Goal: Obtain resource: Download file/media

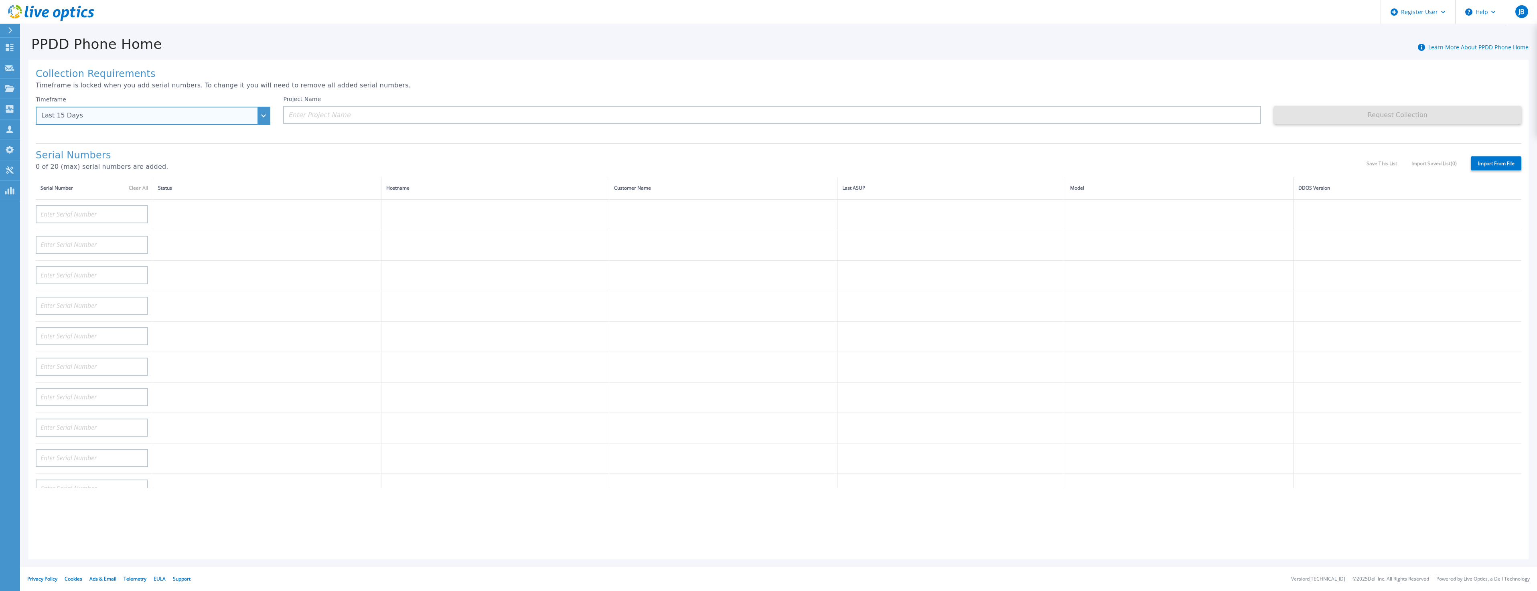
click at [173, 115] on div "Last 15 Days" at bounding box center [148, 115] width 215 height 7
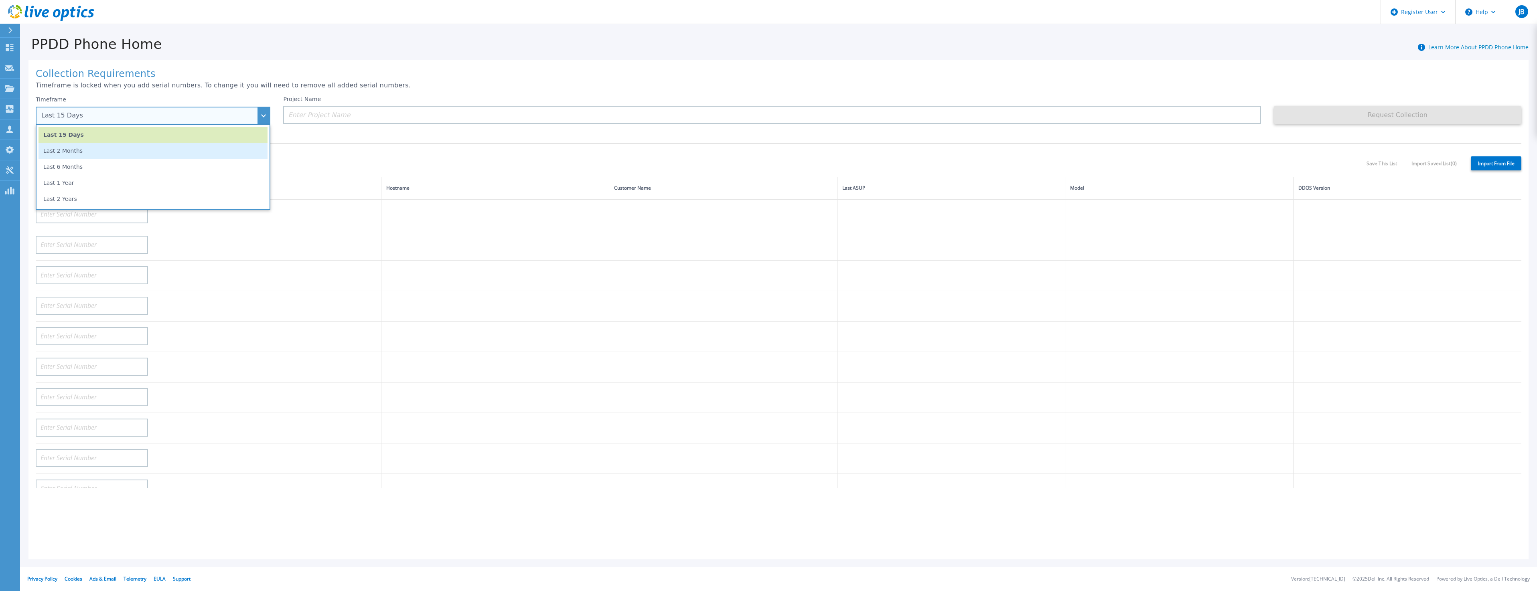
click at [160, 148] on li "Last 2 Months" at bounding box center [153, 151] width 229 height 16
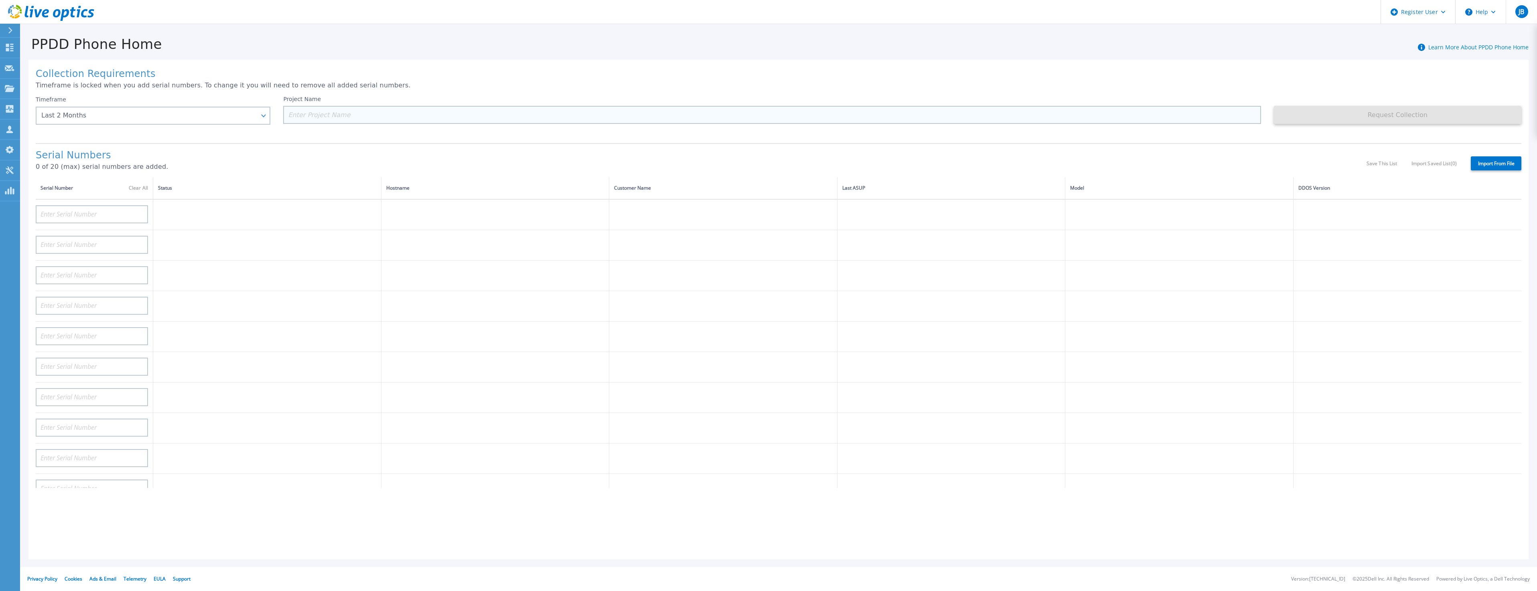
click at [347, 108] on input at bounding box center [772, 115] width 978 height 18
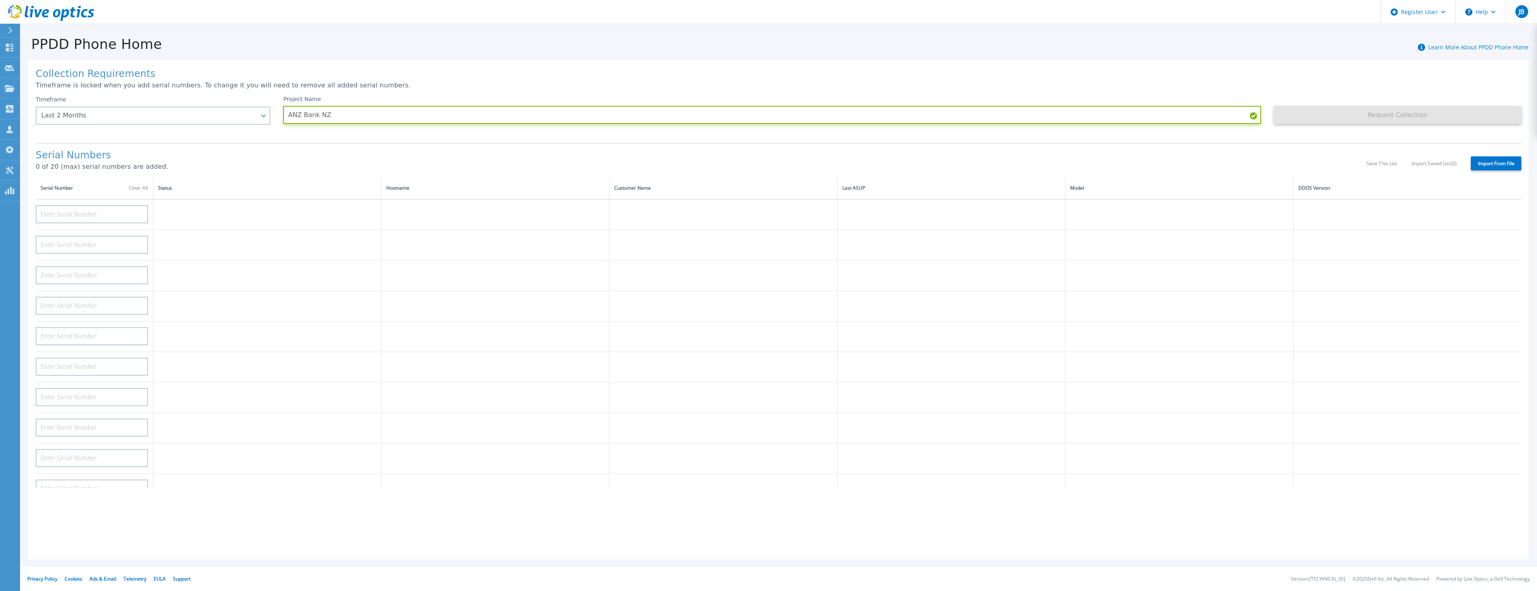
type input "ANZ Bank NZ"
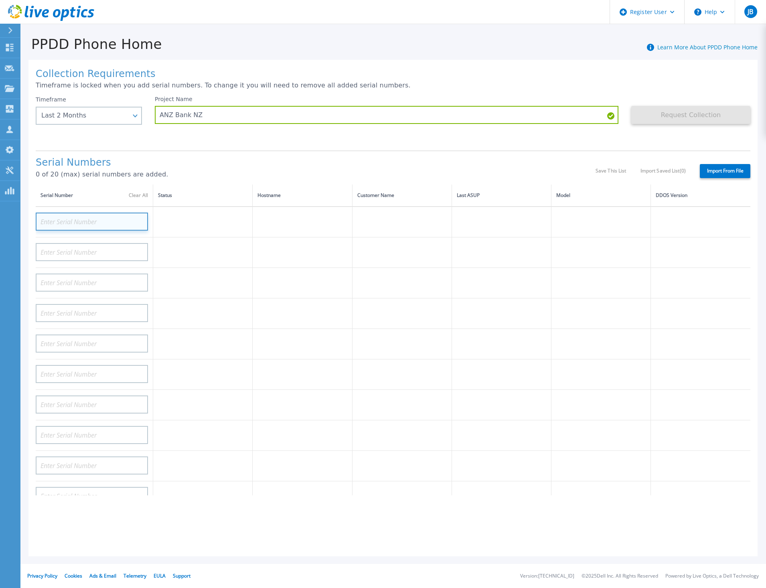
click at [92, 221] on input at bounding box center [92, 222] width 112 height 18
paste input "CKM00203101746"
type input "CKM00203101746"
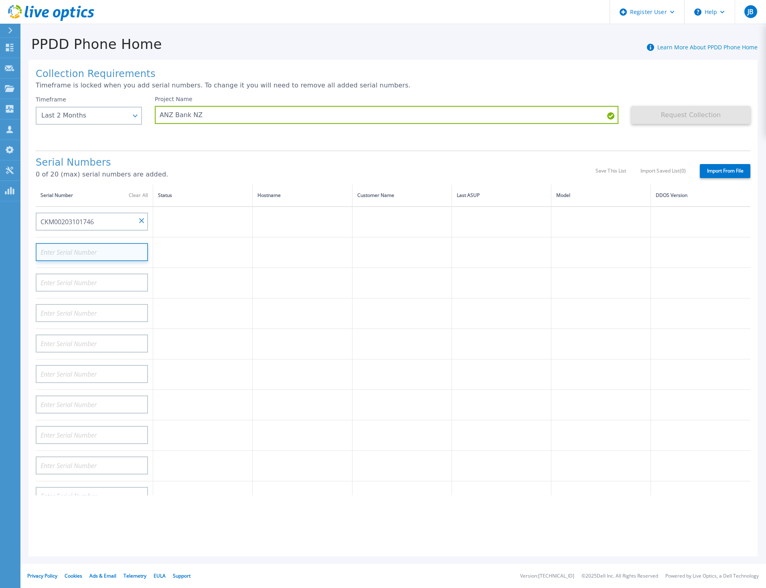
click at [95, 251] on input at bounding box center [92, 252] width 112 height 18
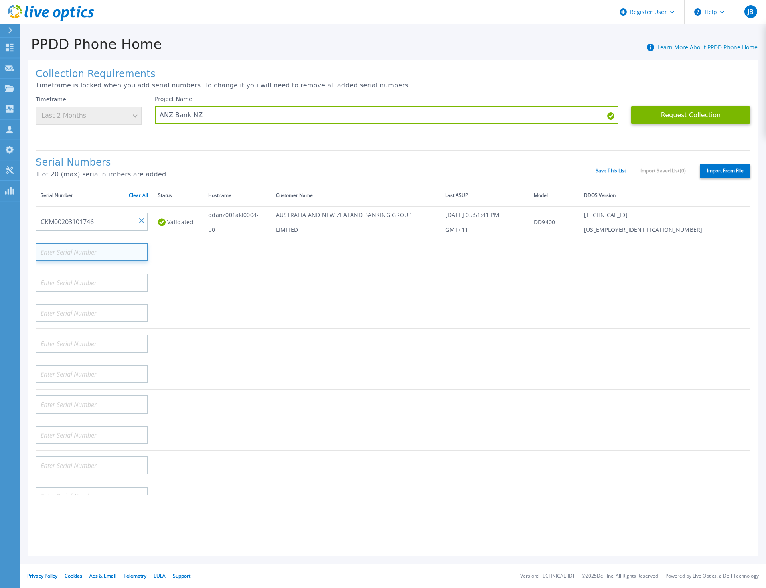
click at [97, 250] on input at bounding box center [92, 252] width 112 height 18
paste input "CKM00203101747"
type input "CKM00203101747"
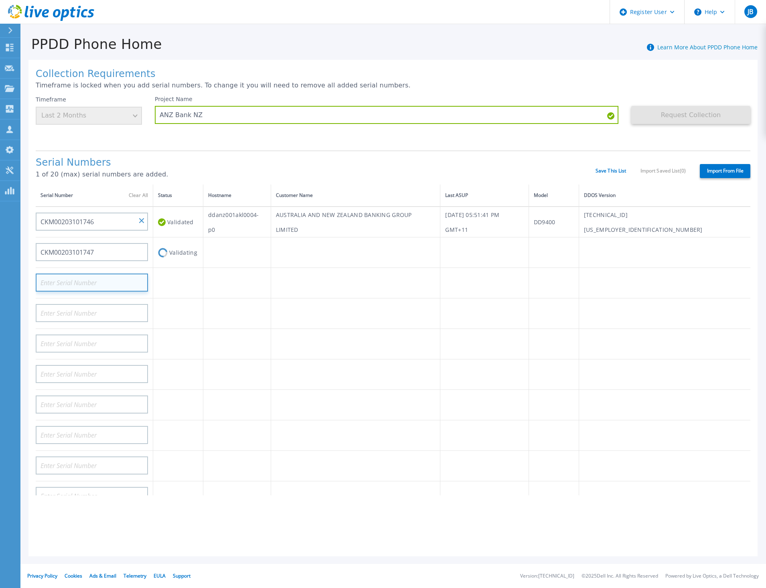
click at [125, 276] on input at bounding box center [92, 283] width 112 height 18
paste input "DE404212184454"
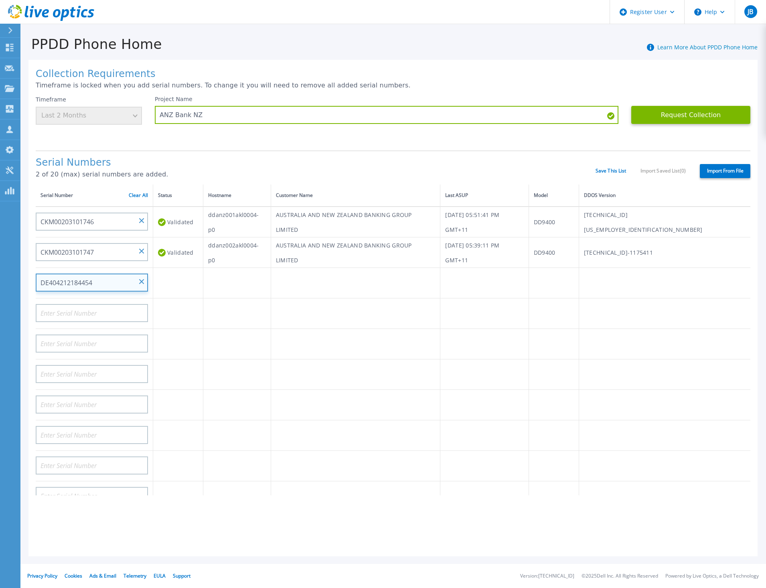
type input "DE404212184454"
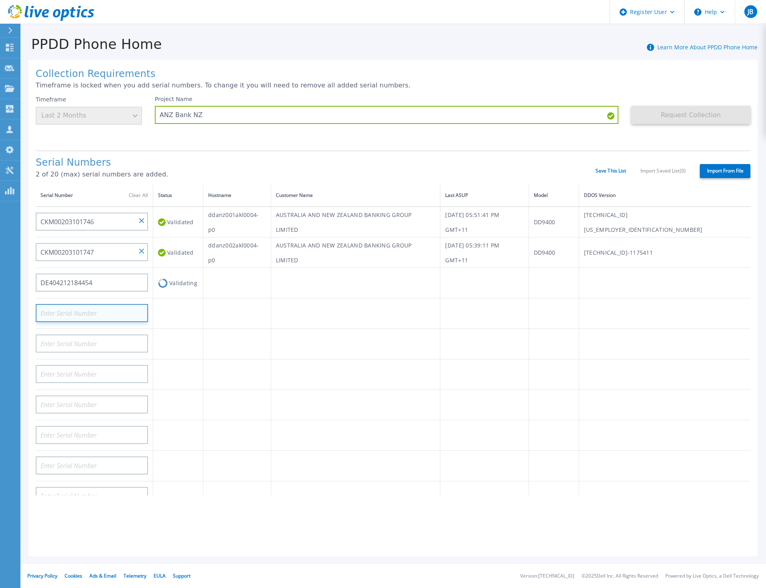
click at [108, 309] on input at bounding box center [92, 313] width 112 height 18
paste input "DE414233519311"
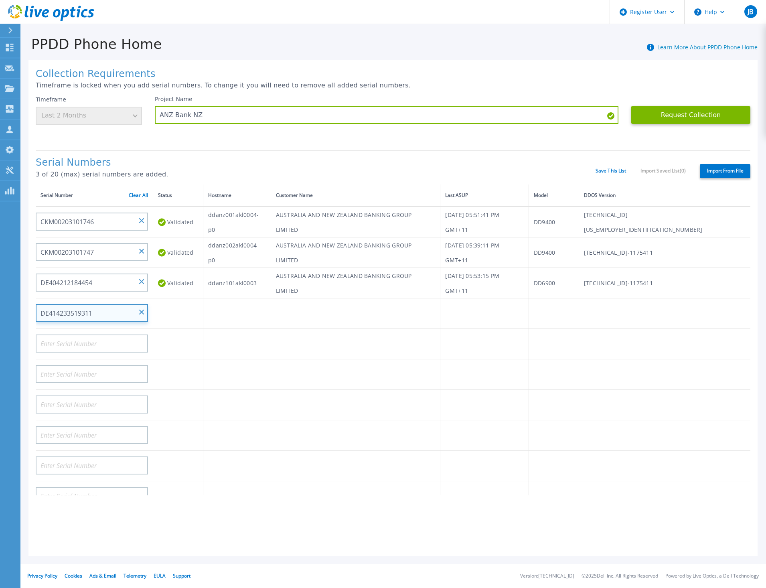
type input "DE414233519311"
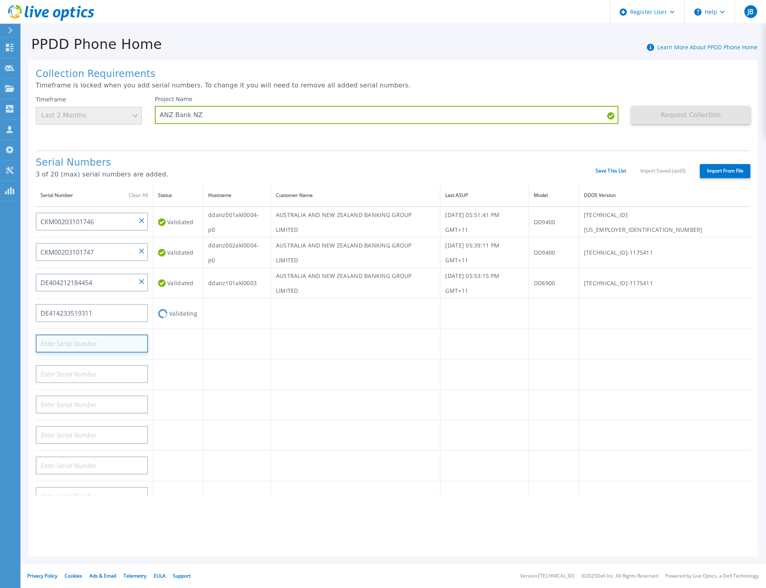
click at [85, 348] on input at bounding box center [92, 344] width 112 height 18
paste input "DE414233519312"
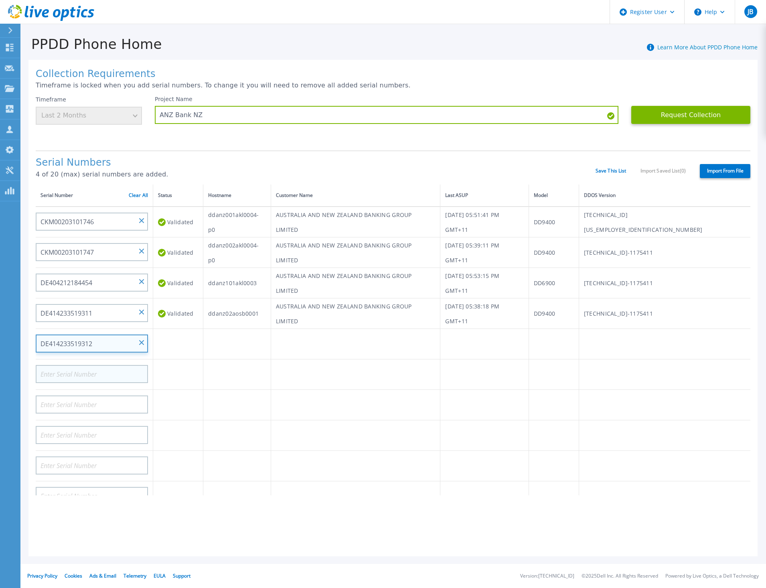
type input "DE414233519312"
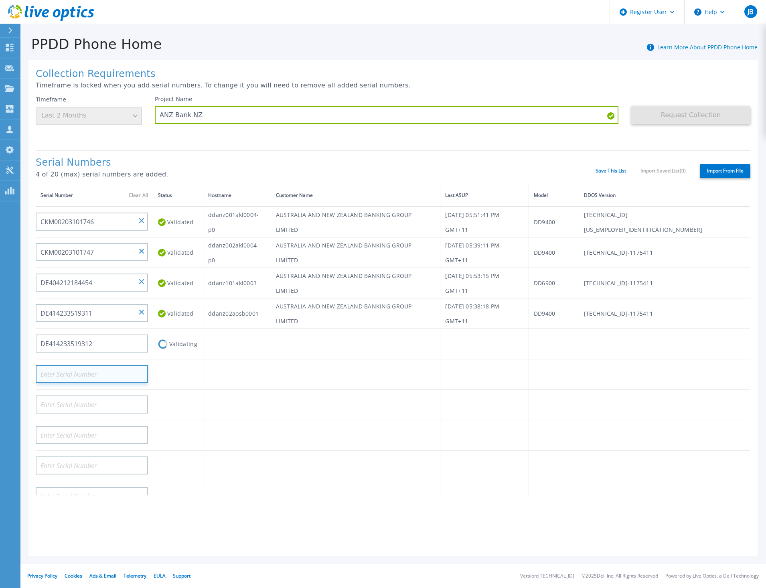
click at [113, 374] on input at bounding box center [92, 374] width 112 height 18
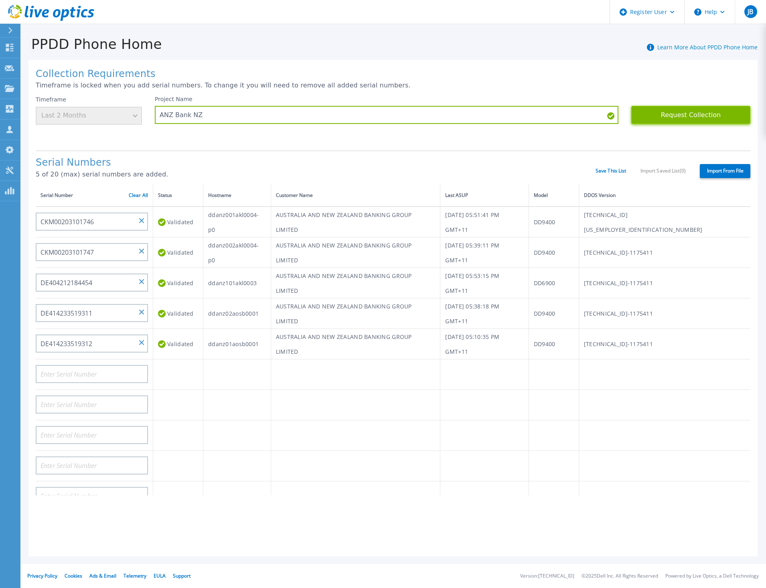
click at [694, 114] on button "Request Collection" at bounding box center [690, 115] width 119 height 18
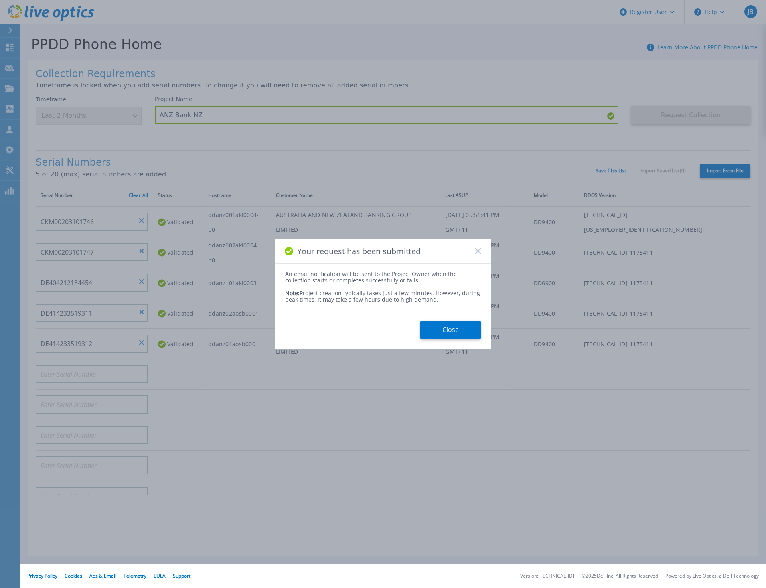
click at [462, 328] on button "Close" at bounding box center [450, 330] width 61 height 18
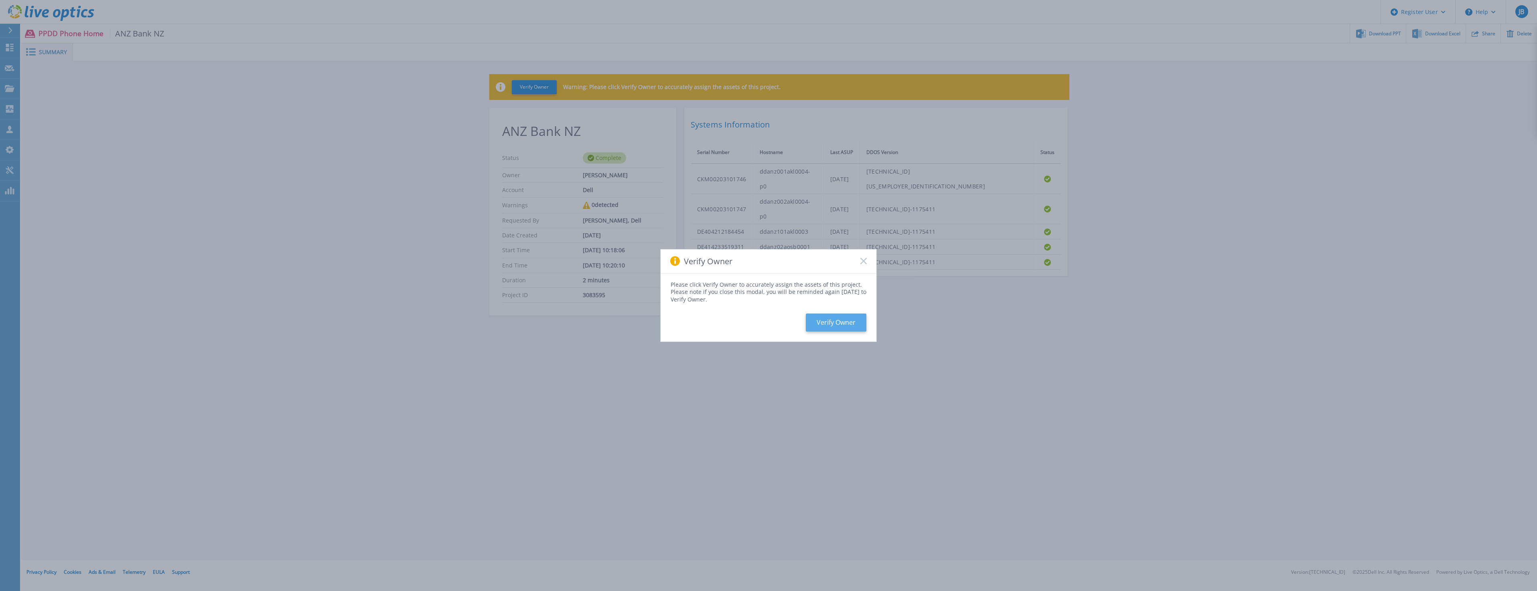
click at [825, 323] on button "Verify Owner" at bounding box center [836, 323] width 61 height 18
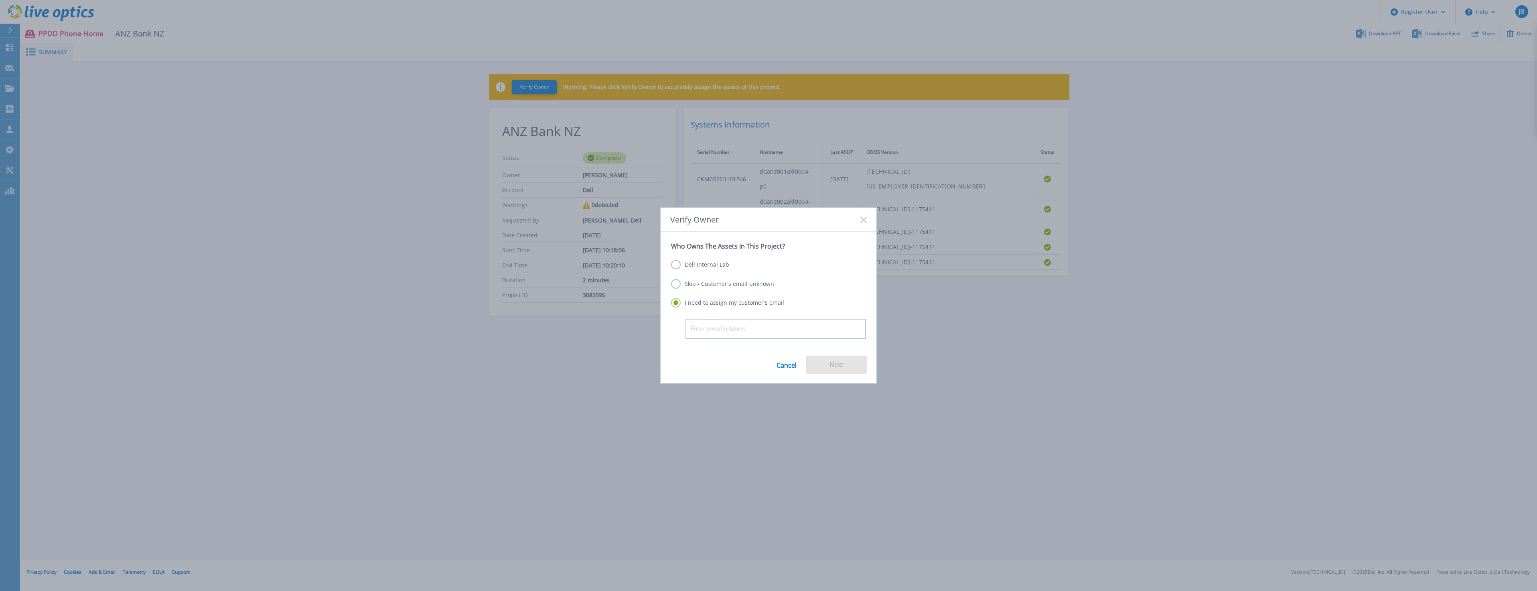
click at [731, 285] on label "Skip - Customer's email unknown" at bounding box center [722, 284] width 103 height 10
click at [0, 0] on input "Skip - Customer's email unknown" at bounding box center [0, 0] width 0 height 0
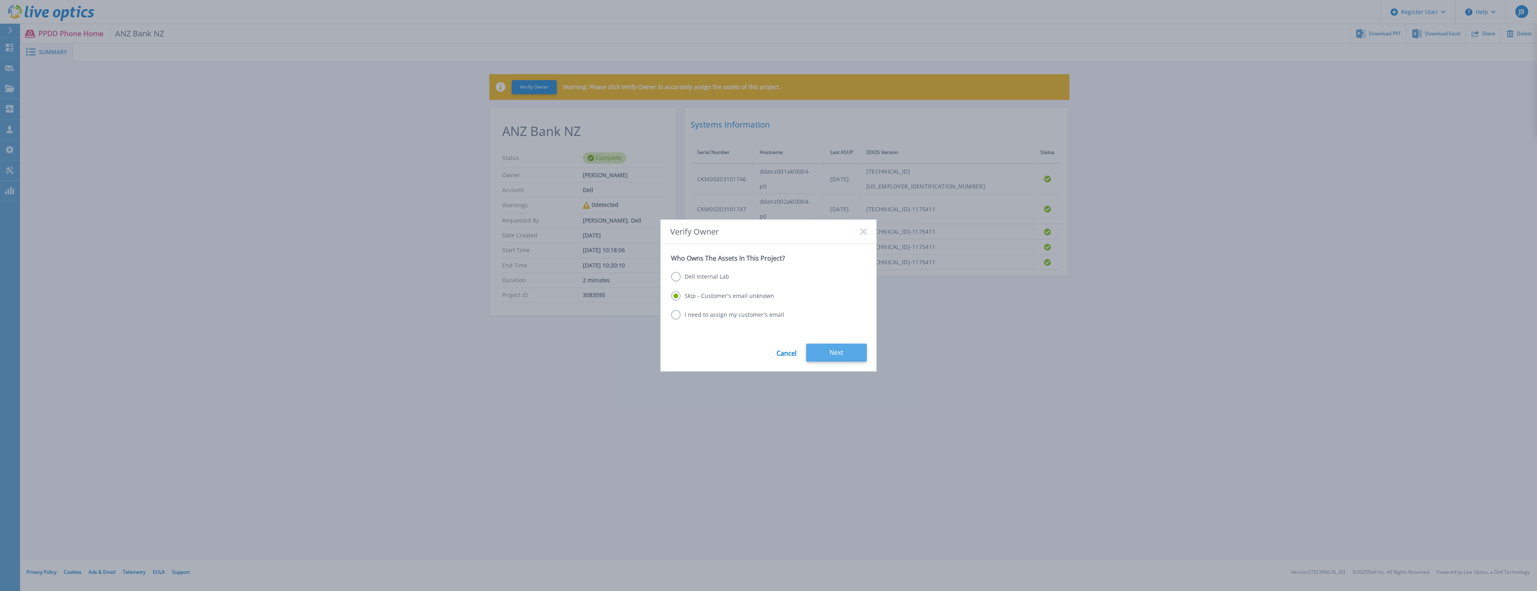
click at [824, 350] on button "Next" at bounding box center [836, 353] width 61 height 18
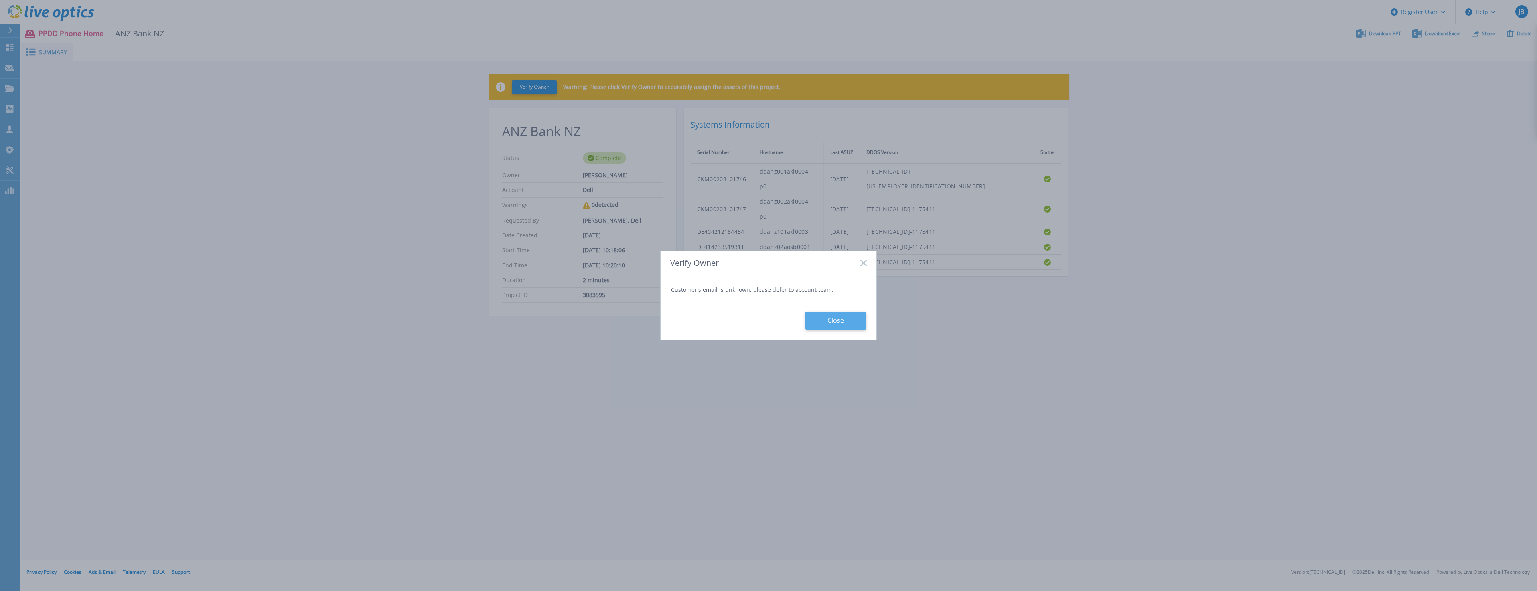
click at [824, 322] on button "Close" at bounding box center [836, 321] width 61 height 18
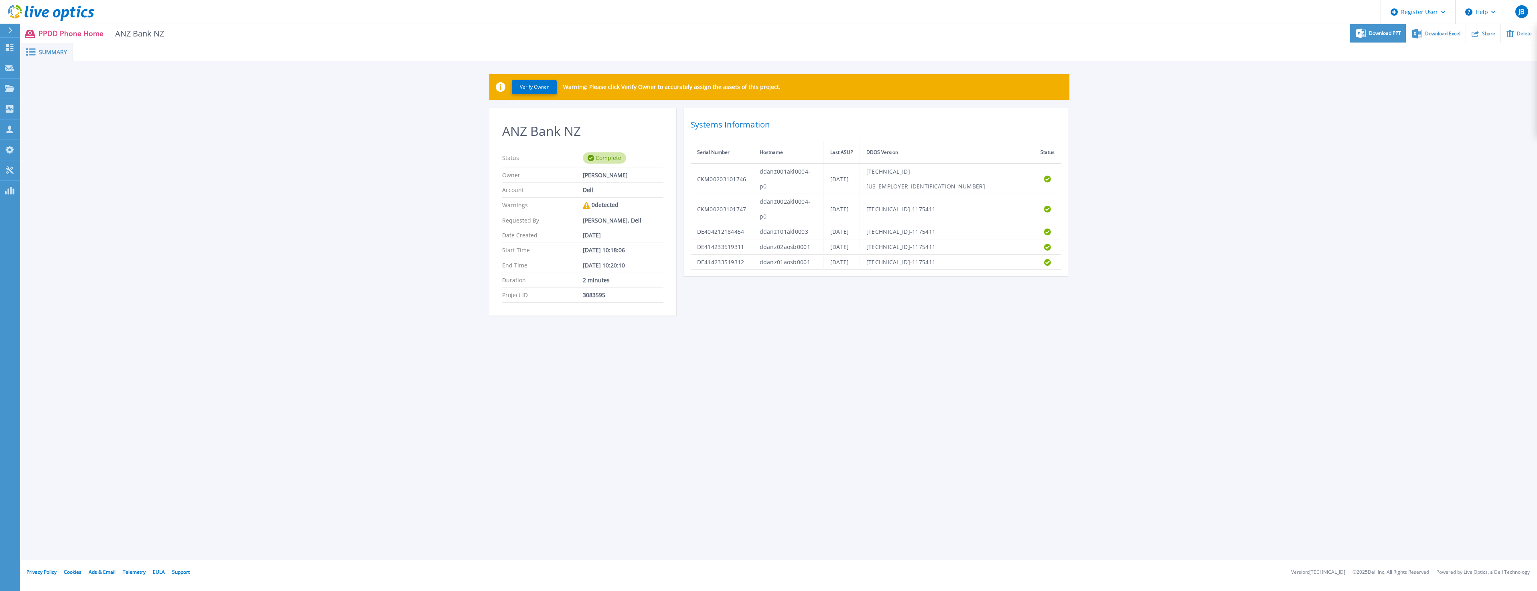
click at [1390, 42] on div "Download PPT" at bounding box center [1378, 33] width 56 height 19
click at [675, 301] on section "ANZ Bank NZ Status Complete Owner [PERSON_NAME] Account Dell Warnings 0 detecte…" at bounding box center [582, 212] width 187 height 208
click at [501, 506] on div "Summary Verify Owner Warning: Please click Verify Owner to accurately assign th…" at bounding box center [779, 280] width 1516 height 560
